Goal: Task Accomplishment & Management: Manage account settings

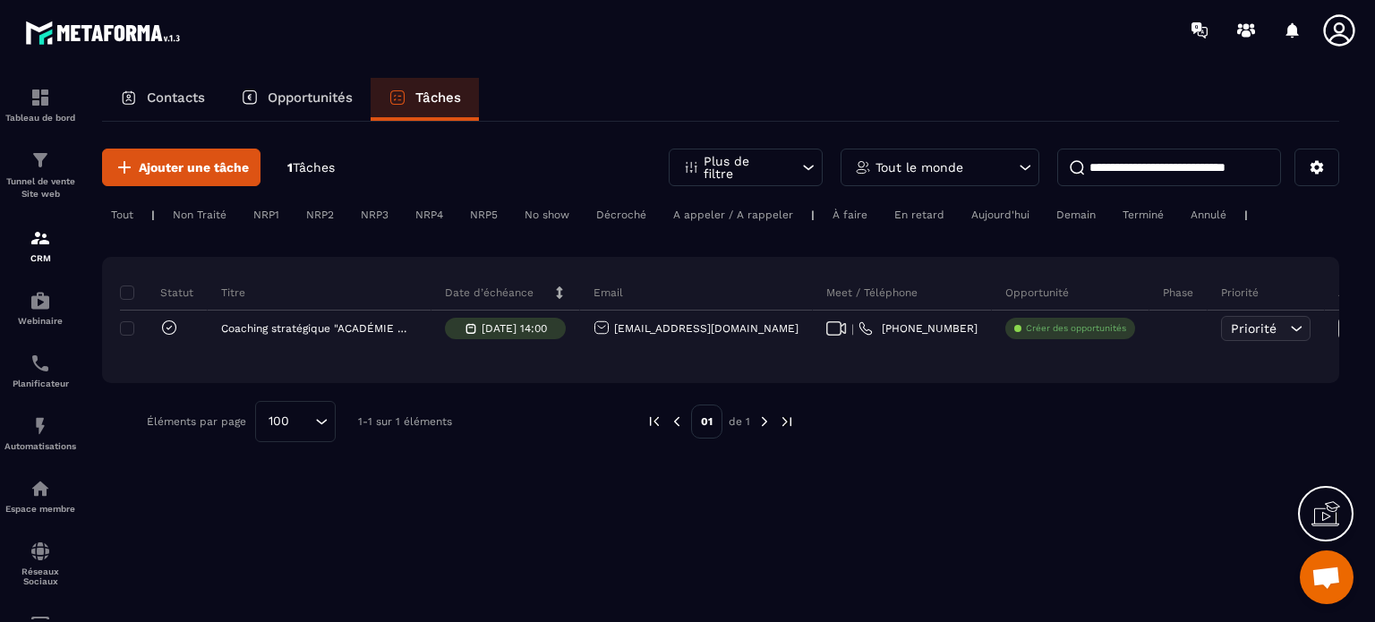
scroll to position [11712, 0]
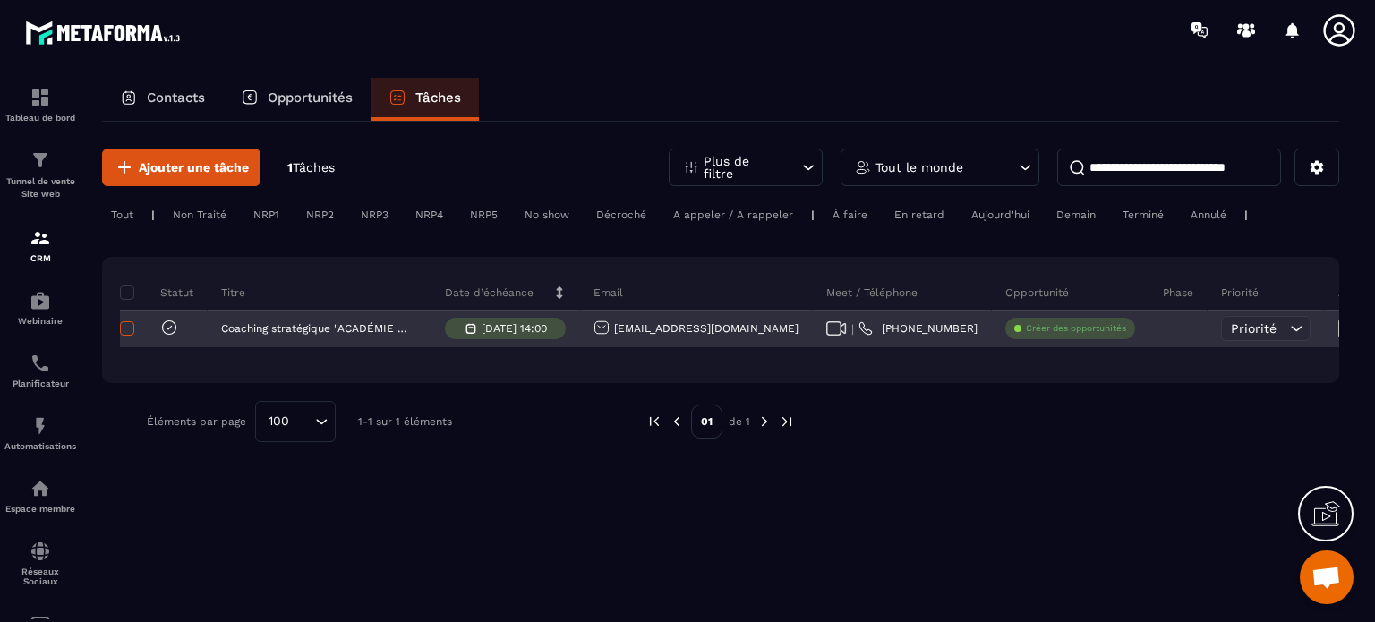
click at [129, 325] on span at bounding box center [127, 328] width 14 height 14
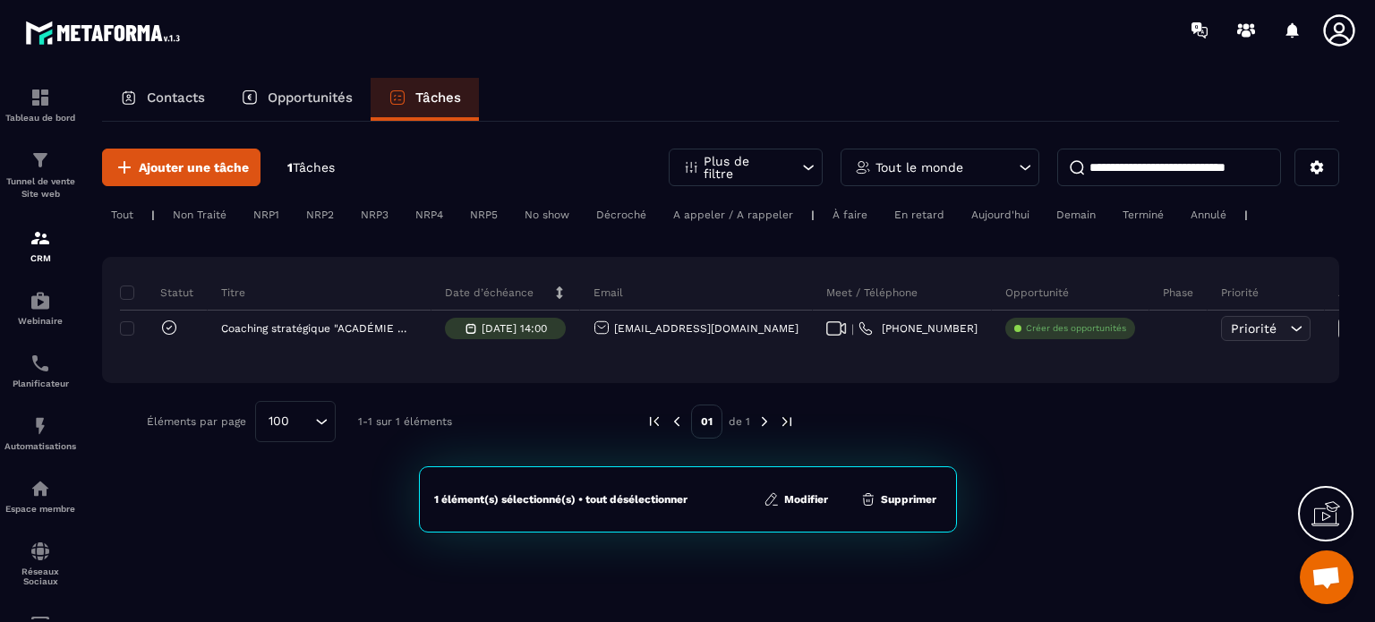
click at [905, 502] on button "Supprimer" at bounding box center [898, 499] width 87 height 18
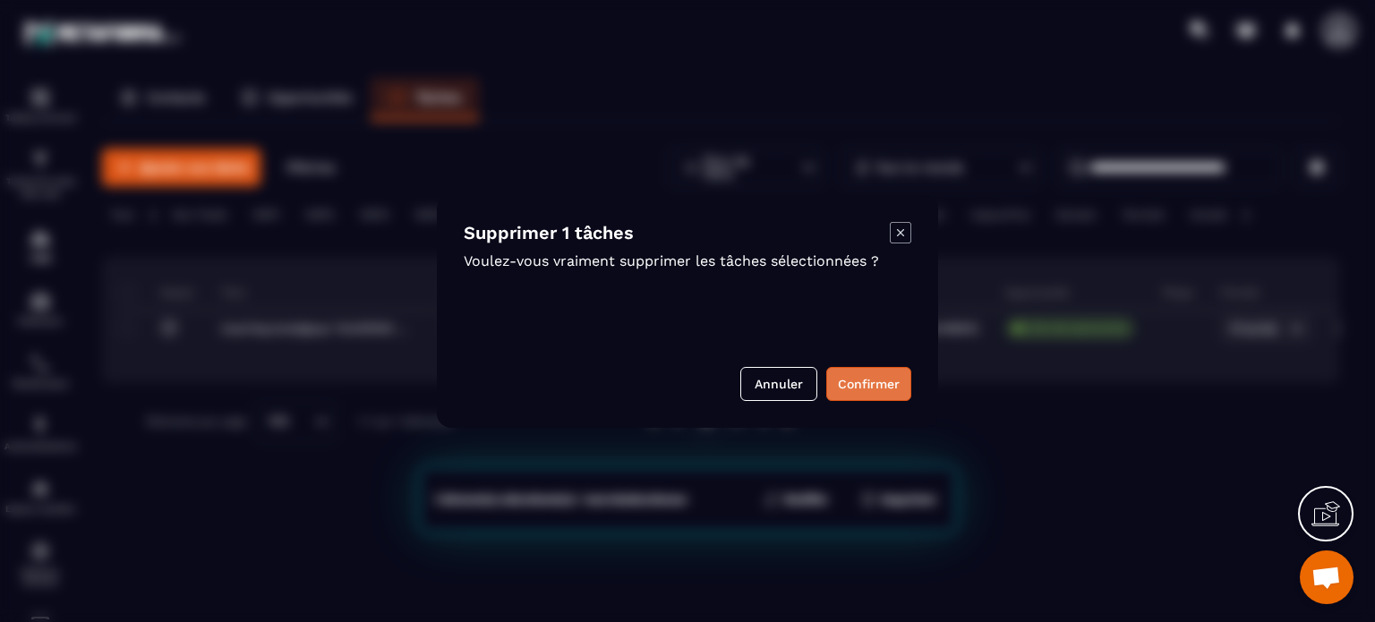
click at [852, 388] on button "Confirmer" at bounding box center [868, 384] width 85 height 34
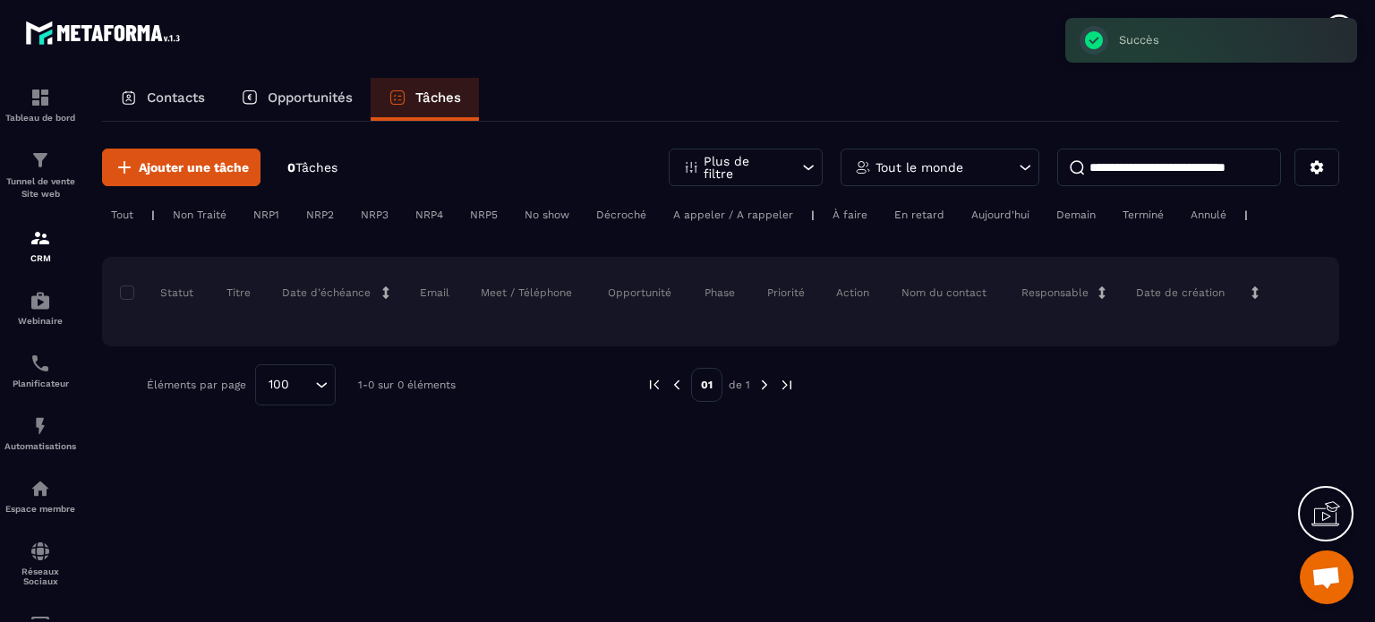
click at [265, 211] on div "NRP1" at bounding box center [266, 214] width 44 height 21
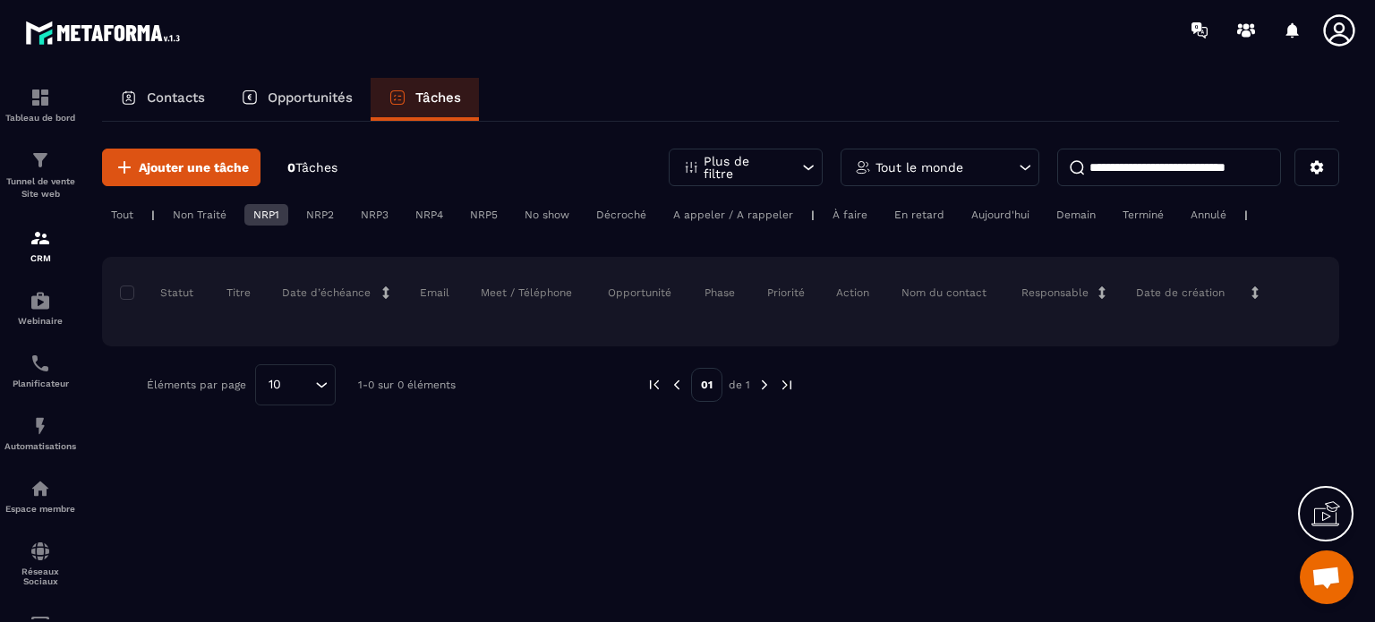
click at [318, 214] on div "NRP2" at bounding box center [320, 214] width 46 height 21
click at [367, 211] on div "NRP3" at bounding box center [375, 214] width 46 height 21
click at [125, 210] on div "Tout" at bounding box center [122, 214] width 40 height 21
